Goal: Answer question/provide support: Share knowledge or assist other users

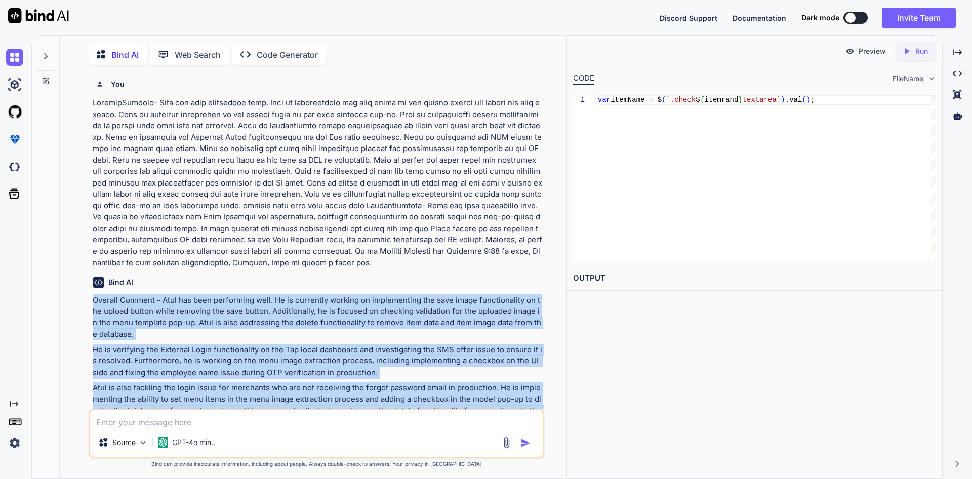
scroll to position [64, 0]
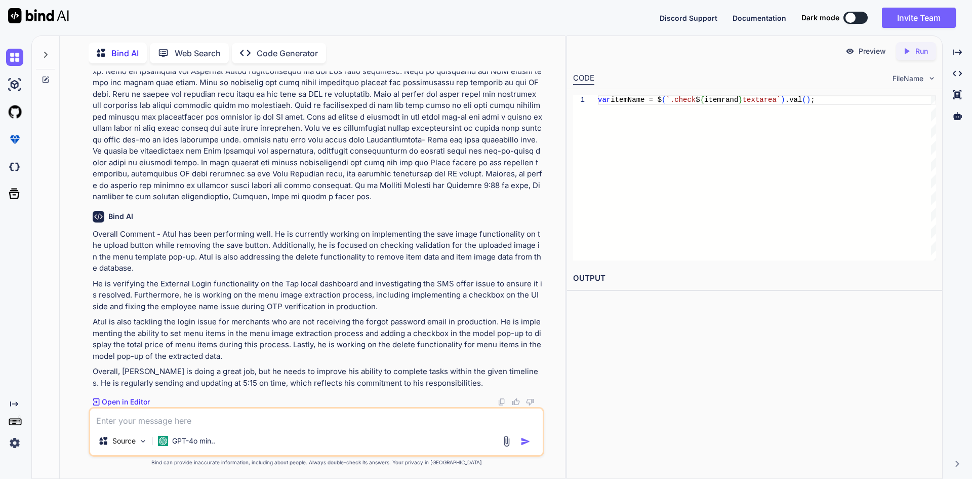
click at [48, 71] on div at bounding box center [45, 58] width 27 height 49
click at [46, 78] on icon at bounding box center [46, 79] width 8 height 8
type textarea "x"
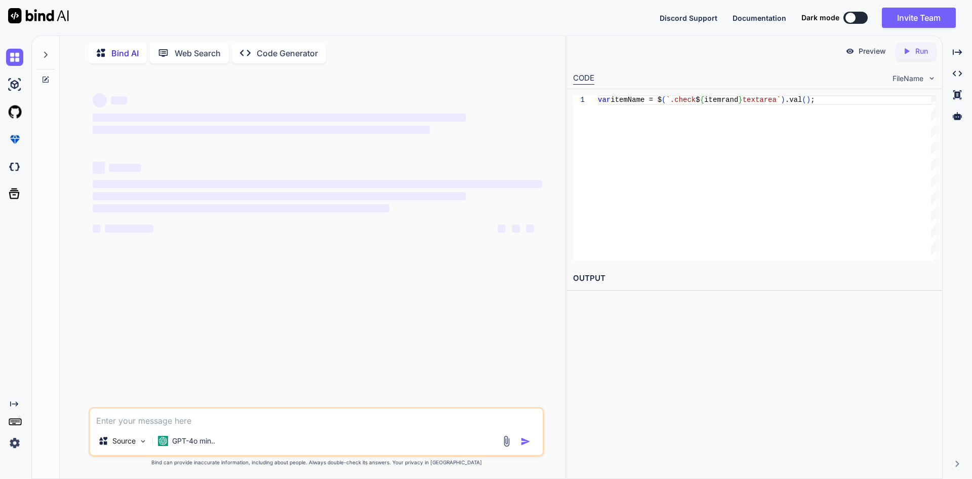
scroll to position [0, 0]
click at [175, 418] on textarea at bounding box center [316, 417] width 453 height 18
paste textarea "<span class="btn btn-primary px-3 py-2 mr-2 itemUploadBtn" id="fileBtn${index}"…"
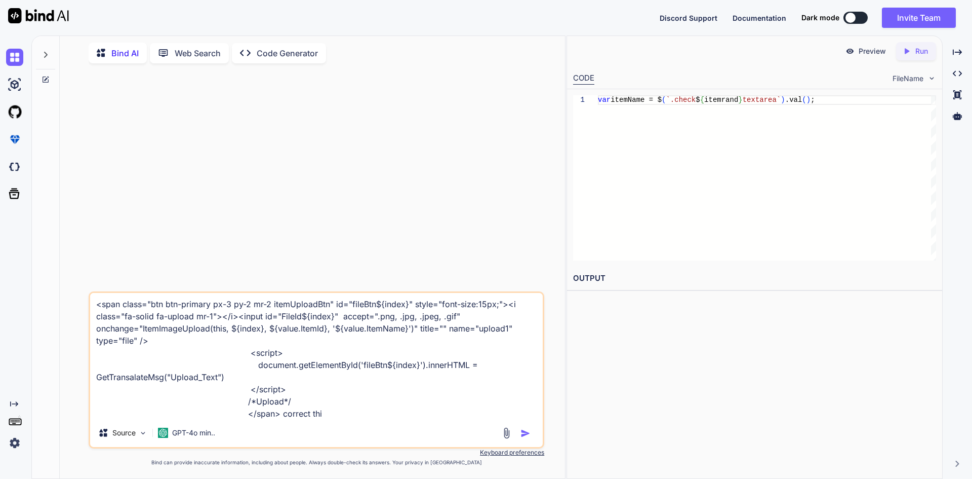
type textarea "<span class="btn btn-primary px-3 py-2 mr-2 itemUploadBtn" id="fileBtn${index}"…"
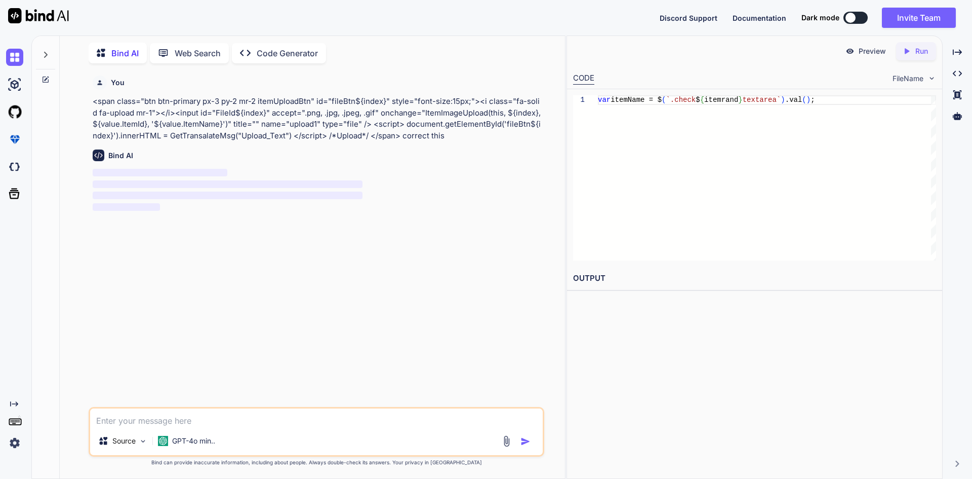
scroll to position [0, 0]
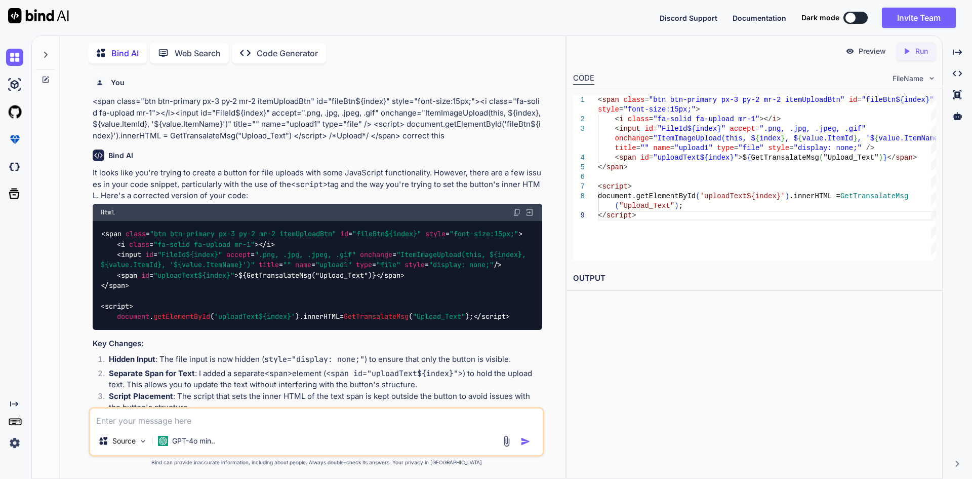
click at [184, 280] on span ""uploadText${index}"" at bounding box center [193, 274] width 81 height 9
click at [238, 321] on span "'uploadText${index}'" at bounding box center [254, 316] width 81 height 9
click at [355, 321] on span "document . getElementById ( 'uploadText${index}' ). innerHTML = GetTransalateMs…" at bounding box center [287, 316] width 373 height 9
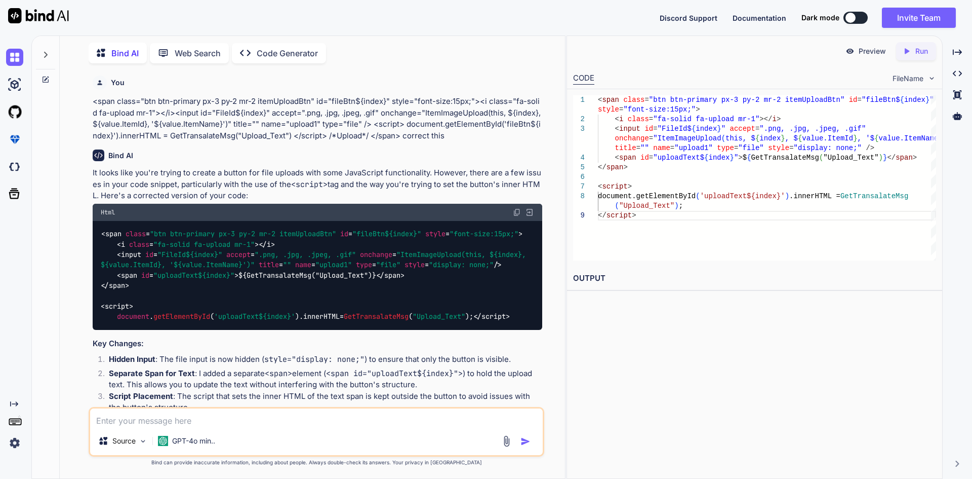
click at [364, 313] on div "< span class = "btn btn-primary px-3 py-2 mr-2 itemUploadBtn" id = "fileBtn${in…" at bounding box center [318, 275] width 450 height 109
click at [117, 280] on span "< span id = "uploadText${index}" >" at bounding box center [178, 274] width 122 height 9
click at [135, 293] on div "< span class = "btn btn-primary px-3 py-2 mr-2 itemUploadBtn" id = "fileBtn${in…" at bounding box center [318, 275] width 450 height 109
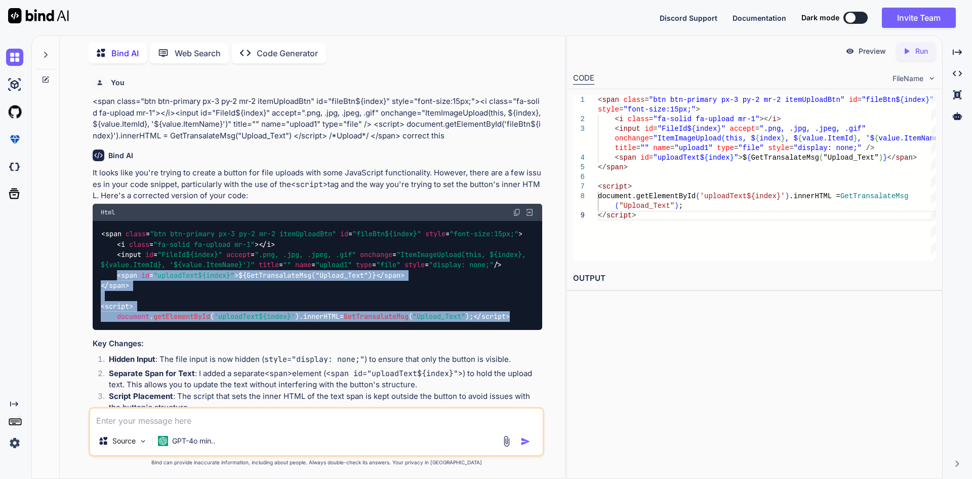
drag, startPoint x: 117, startPoint y: 285, endPoint x: 146, endPoint y: 339, distance: 61.8
click at [146, 330] on div "< span class = "btn btn-primary px-3 py-2 mr-2 itemUploadBtn" id = "fileBtn${in…" at bounding box center [318, 275] width 450 height 109
copy code "< span id = "uploadText${index}" > ${GetTransalateMsg("Upload_Text")} </ span >…"
click at [197, 293] on div "< span class = "btn btn-primary px-3 py-2 mr-2 itemUploadBtn" id = "fileBtn${in…" at bounding box center [318, 275] width 450 height 109
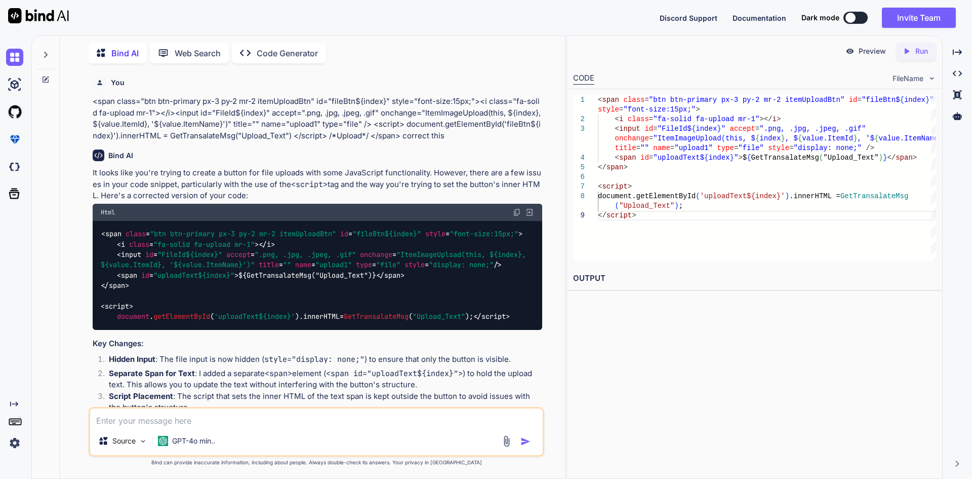
click at [340, 285] on code "< span class = "btn btn-primary px-3 py-2 mr-2 itemUploadBtn" id = "fileBtn${in…" at bounding box center [315, 274] width 429 height 93
click at [349, 294] on div "< span class = "btn btn-primary px-3 py-2 mr-2 itemUploadBtn" id = "fileBtn${in…" at bounding box center [318, 275] width 450 height 109
drag, startPoint x: 243, startPoint y: 286, endPoint x: 380, endPoint y: 285, distance: 137.7
click at [380, 285] on code "< span class = "btn btn-primary px-3 py-2 mr-2 itemUploadBtn" id = "fileBtn${in…" at bounding box center [315, 274] width 429 height 93
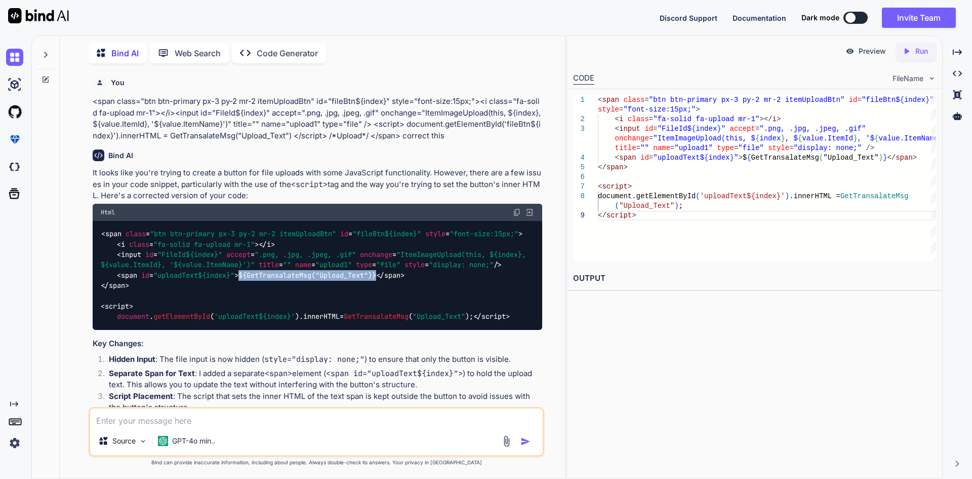
copy code "${GetTransalateMsg("Upload_Text")}"
click at [378, 294] on div "< span class = "btn btn-primary px-3 py-2 mr-2 itemUploadBtn" id = "fileBtn${in…" at bounding box center [318, 275] width 450 height 109
